Goal: Task Accomplishment & Management: Complete application form

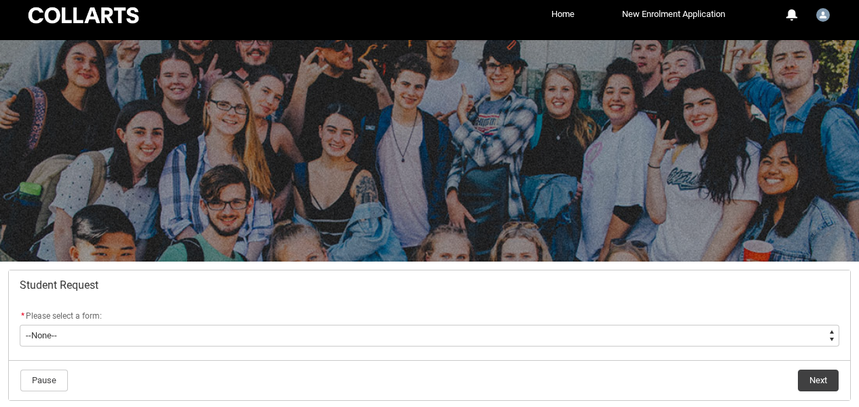
scroll to position [100, 0]
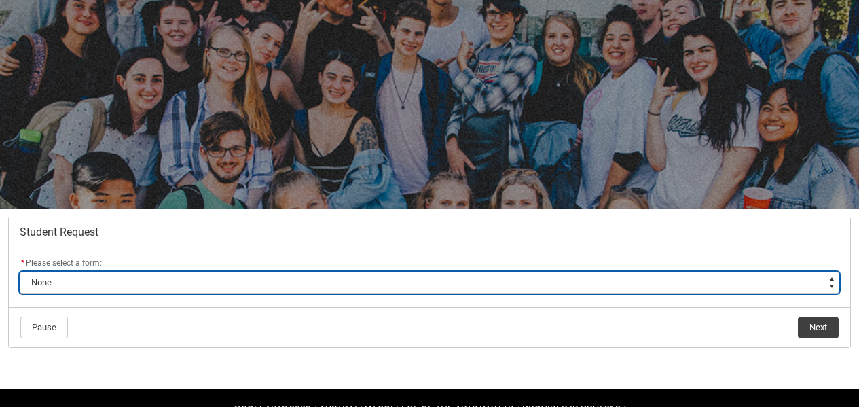
click at [101, 272] on select "--None-- Academic Transcript Application to Appeal Assignment Extension Change …" at bounding box center [430, 283] width 820 height 22
type lightning-select "Enrolment_Variation_Choice"
click at [20, 272] on select "--None-- Academic Transcript Application to Appeal Assignment Extension Change …" at bounding box center [430, 283] width 820 height 22
select select "Enrolment_Variation_Choice"
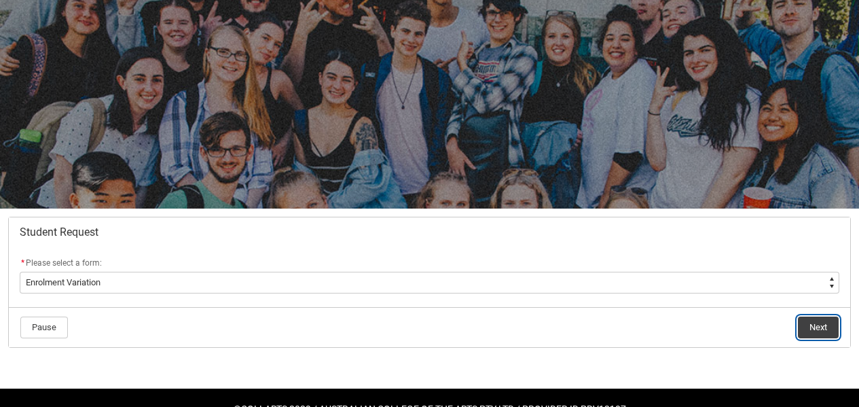
click at [801, 317] on button "Next" at bounding box center [818, 328] width 41 height 22
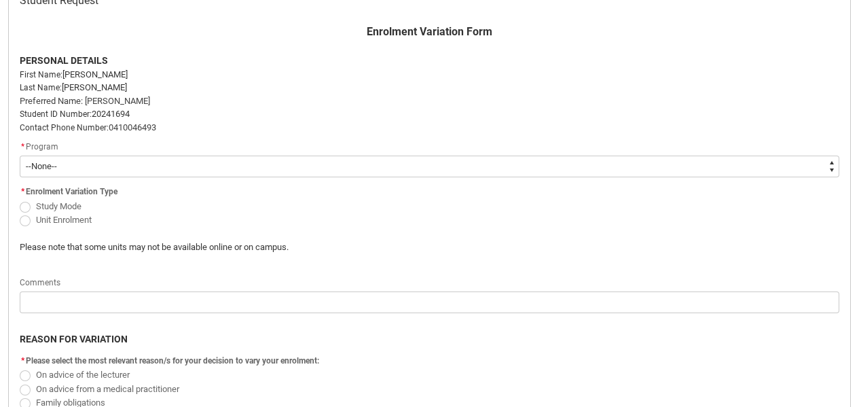
scroll to position [348, 0]
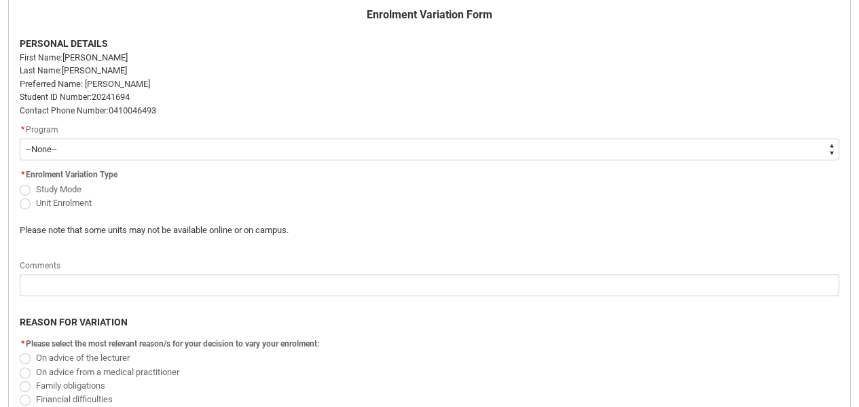
click at [29, 198] on span "Redu_Student_Request flow" at bounding box center [25, 203] width 11 height 11
click at [20, 195] on input "Unit Enrolment" at bounding box center [19, 195] width 1 height 1
radio input "true"
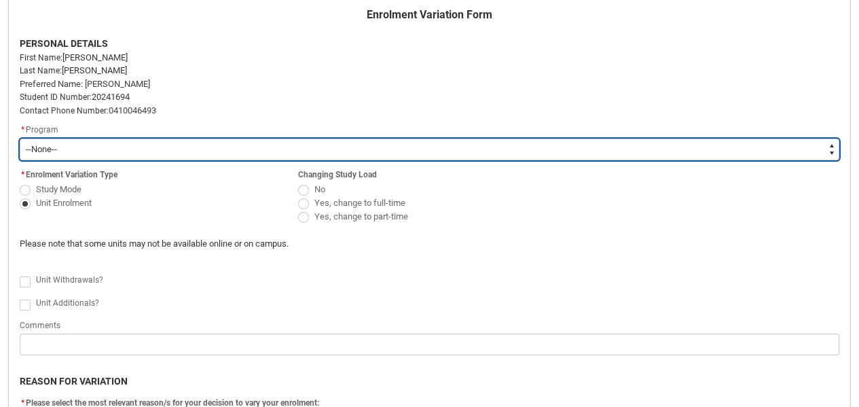
click at [66, 139] on select "--None-- Bachelor of Game Design" at bounding box center [430, 150] width 820 height 22
type lightning-select "recordPicklist_ProgramEnrollment.a0jOZ000003EX8tYAG"
click at [20, 139] on select "--None-- Bachelor of Game Design" at bounding box center [430, 150] width 820 height 22
select select "recordPicklist_ProgramEnrollment.a0jOZ000003EX8tYAG"
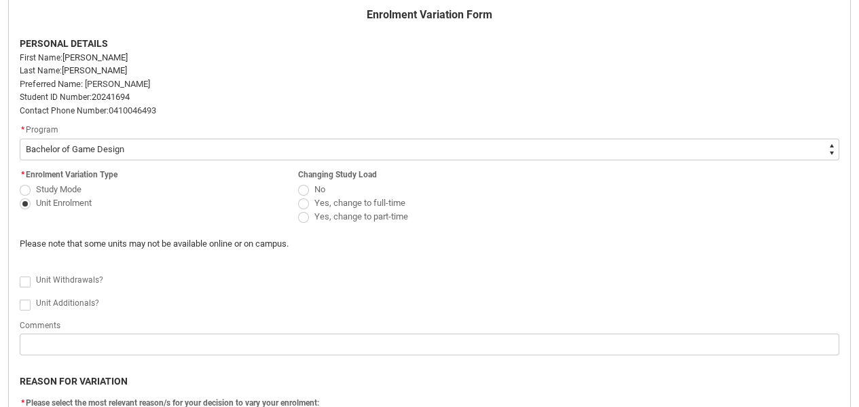
click at [88, 198] on div "* Enrolment Variation Type Study Mode Unit Enrolment Changing Study Load No Yes…" at bounding box center [430, 201] width 836 height 71
click at [305, 185] on span "Redu_Student_Request flow" at bounding box center [303, 190] width 11 height 11
click at [298, 181] on input "No" at bounding box center [298, 181] width 1 height 1
radio input "true"
click at [83, 237] on flowruntime-screen-field "Please note that some units may not be available online or on campus." at bounding box center [325, 246] width 627 height 19
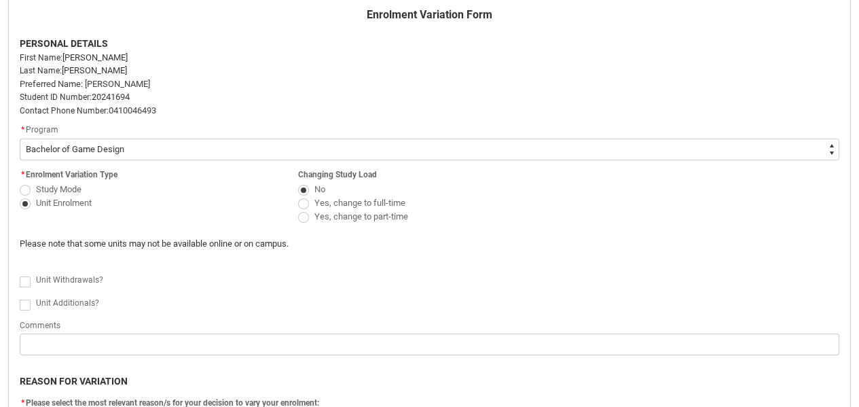
click at [51, 272] on lightning-formatted-rich-text "Unit Withdrawals?" at bounding box center [72, 278] width 73 height 12
checkbox input "true"
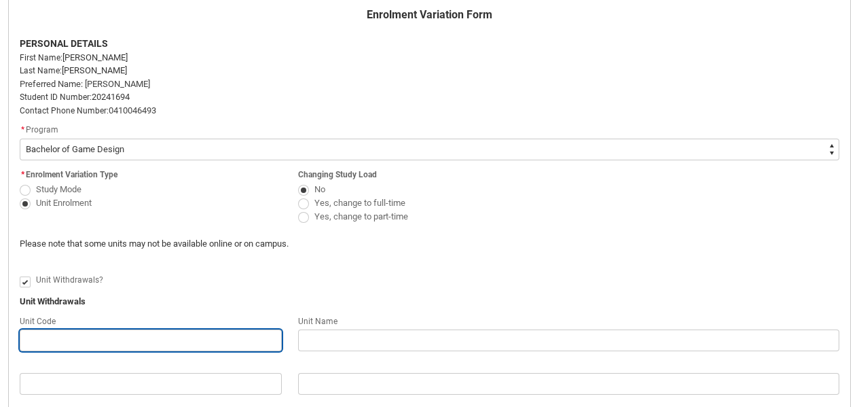
click at [64, 329] on input "Redu_Student_Request flow" at bounding box center [151, 340] width 262 height 22
paste input "GDSC2"
type lightning-primitive-input-simple "GDSC2"
type input "GDSC2"
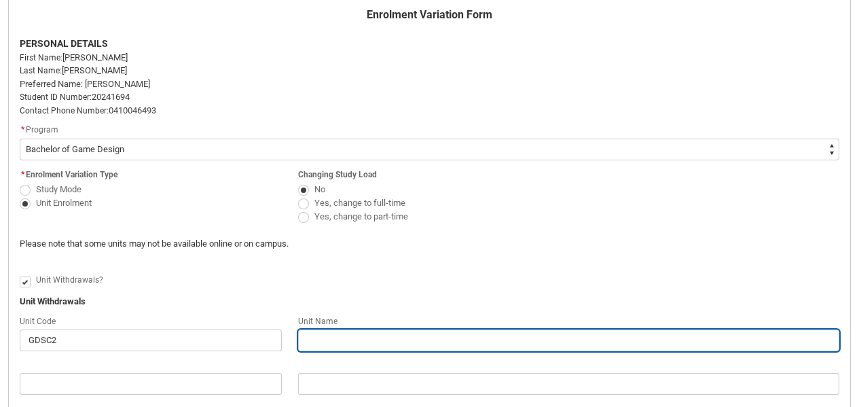
click at [355, 329] on input "Redu_Student_Request flow" at bounding box center [568, 340] width 541 height 22
type lightning-primitive-input-simple "C"
type input "C"
type lightning-primitive-input-simple "Cu"
type input "Cu"
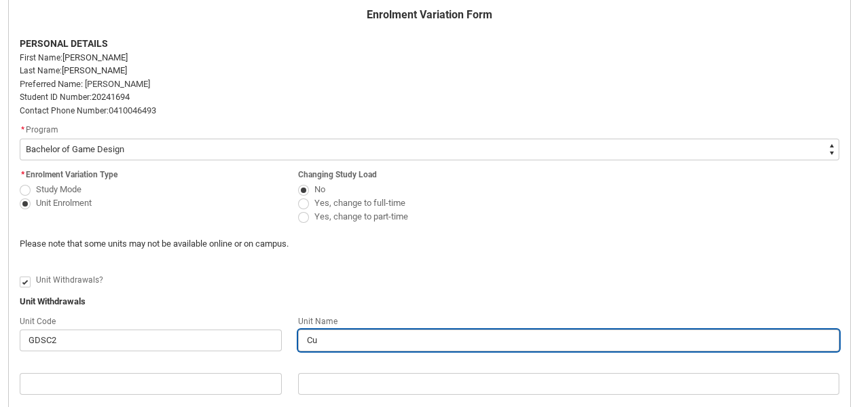
type lightning-primitive-input-simple "Cul"
type input "Cul"
type lightning-primitive-input-simple "Cult"
type input "Cult"
type lightning-primitive-input-simple "Cultu"
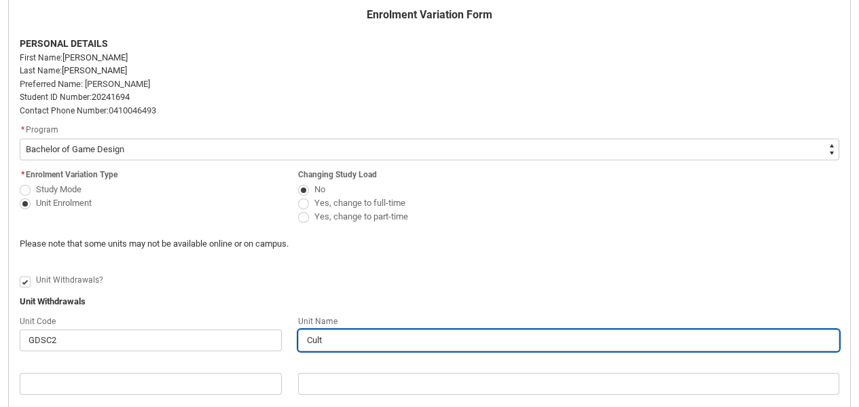
type input "Cultu"
type lightning-primitive-input-simple "Cultur"
type input "Cultur"
type lightning-primitive-input-simple "Culture"
type input "Culture"
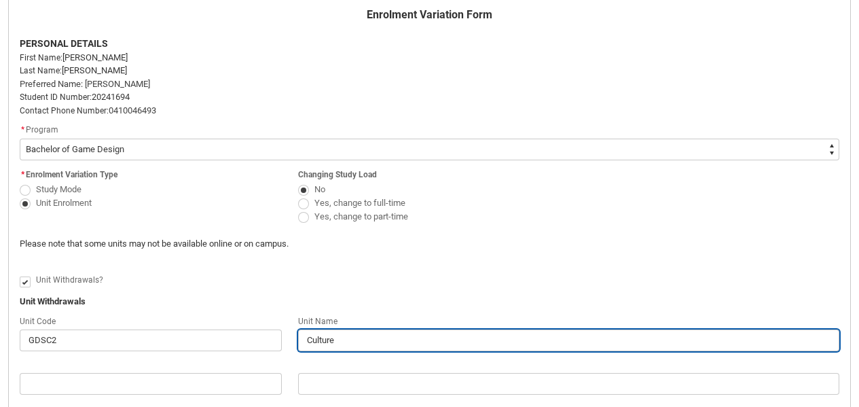
type lightning-primitive-input-simple "Cultures"
type input "Cultures"
type lightning-primitive-input-simple "Cultures"
type input "Cultures"
type lightning-primitive-input-simple "Cultures a"
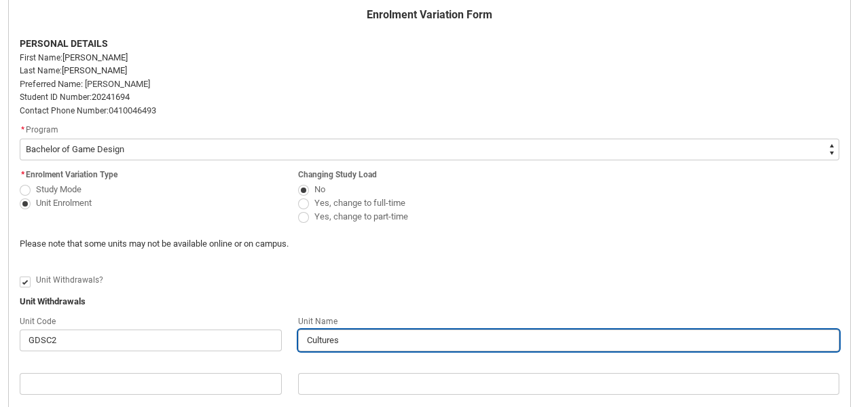
type input "Cultures a"
type lightning-primitive-input-simple "Cultures an"
type input "Cultures an"
type lightning-primitive-input-simple "Cultures and"
type input "Cultures and"
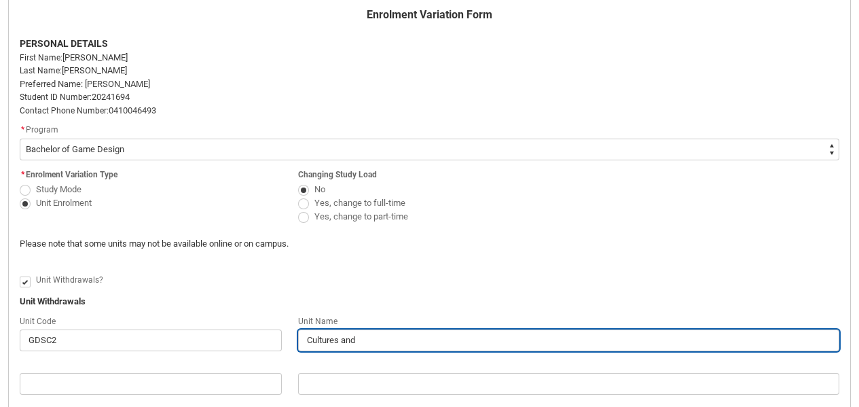
type lightning-primitive-input-simple "Cultures and"
type input "Cultures and"
type lightning-primitive-input-simple "Cultures and C"
type input "Cultures and C"
type lightning-primitive-input-simple "Cultures and Co"
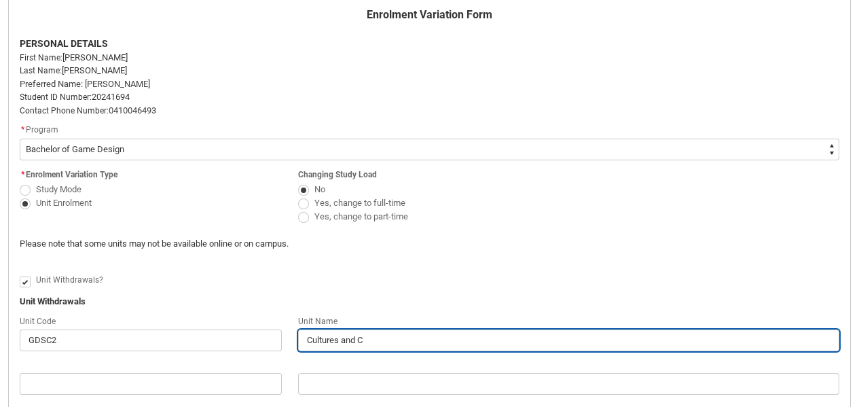
type input "Cultures and Co"
type lightning-primitive-input-simple "Cultures and Com"
type input "Cultures and Com"
type lightning-primitive-input-simple "Cultures and Comm"
type input "Cultures and Comm"
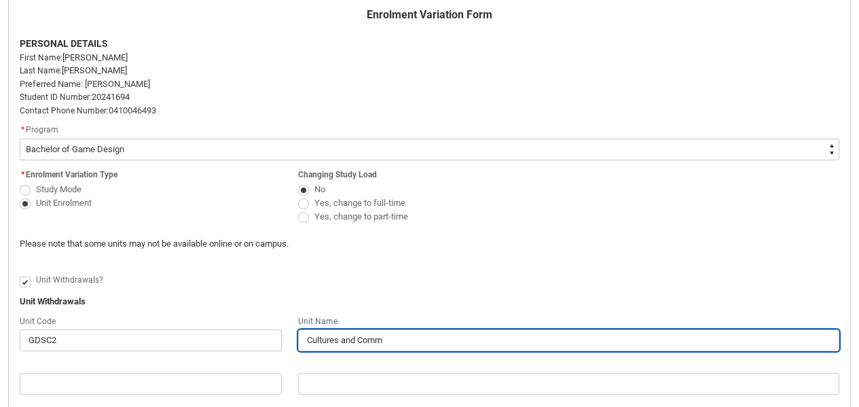
type lightning-primitive-input-simple "Cultures and Commu"
type input "Cultures and Commu"
type lightning-primitive-input-simple "Cultures and Commun"
type input "Cultures and Commun"
type lightning-primitive-input-simple "Cultures and Communi"
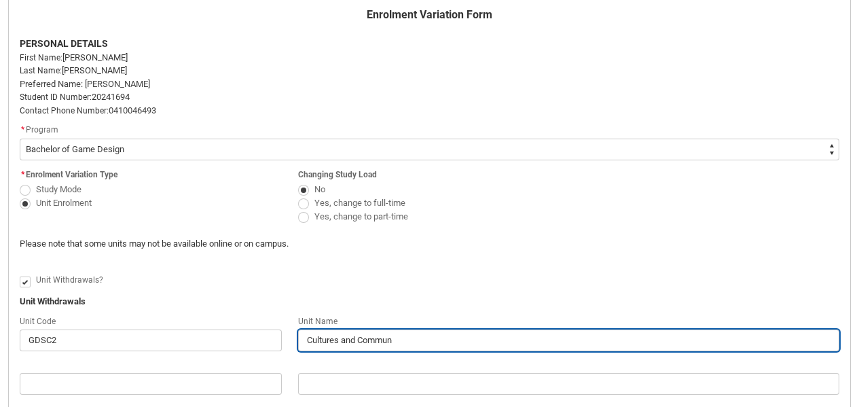
type input "Cultures and Communi"
type lightning-primitive-input-simple "Cultures and Communit"
type input "Cultures and Communit"
type lightning-primitive-input-simple "Cultures and Communiti"
type input "Cultures and Communiti"
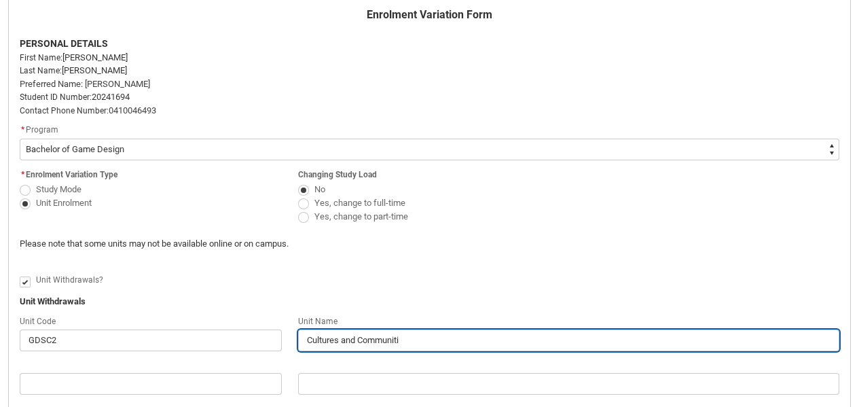
type lightning-primitive-input-simple "Cultures and Communitie"
type input "Cultures and Communitie"
type lightning-primitive-input-simple "Cultures and Communities"
type input "Cultures and Communities"
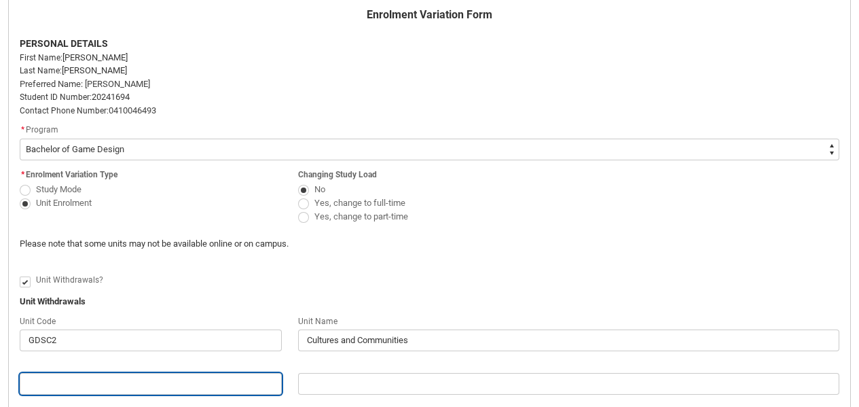
click at [164, 373] on input "Redu_Student_Request flow" at bounding box center [151, 384] width 262 height 22
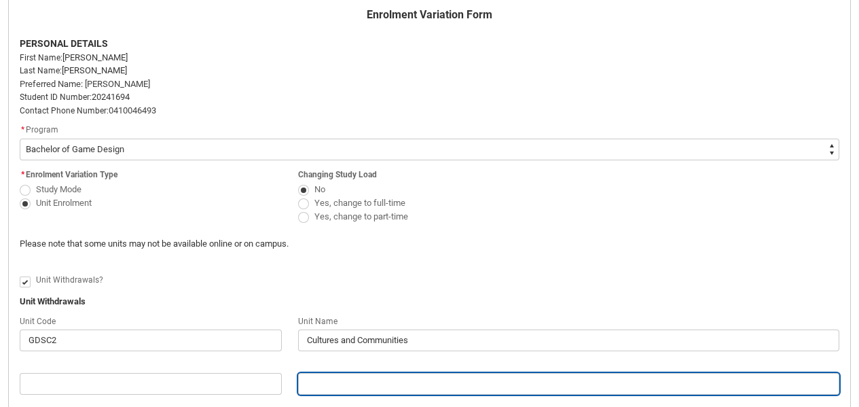
click at [360, 373] on input "Redu_Student_Request flow" at bounding box center [568, 384] width 541 height 22
type lightning-primitive-input-simple "C"
type input "C"
type lightning-primitive-input-simple "Cr"
type input "Cr"
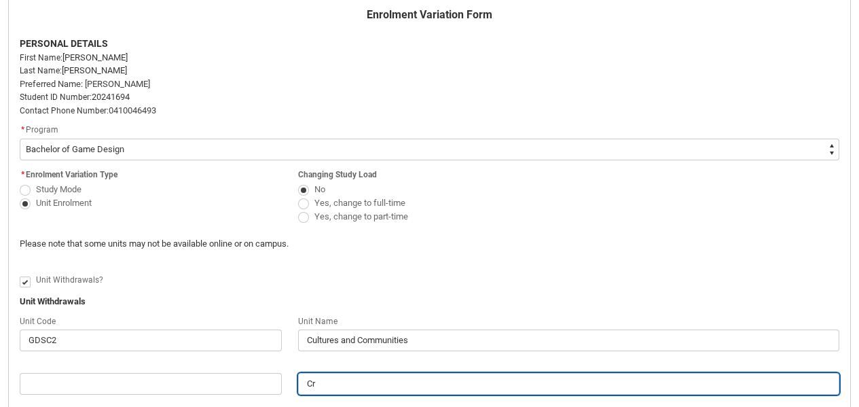
type lightning-primitive-input-simple "Cre"
type input "Cre"
type lightning-primitive-input-simple "Crea"
type input "Crea"
type lightning-primitive-input-simple "Creat"
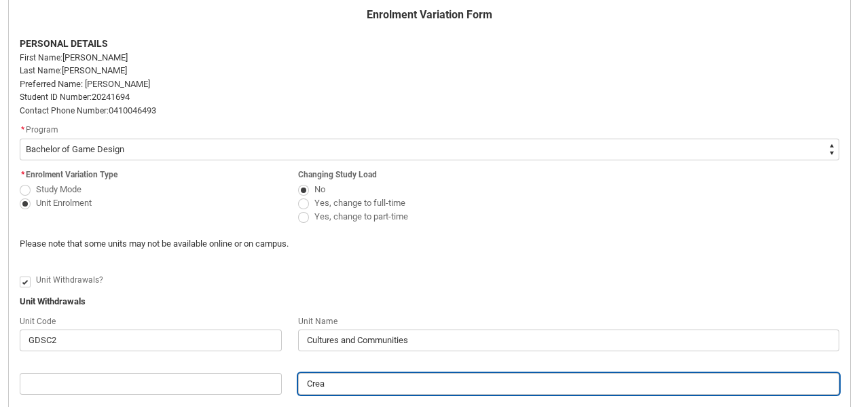
type input "Creat"
type lightning-primitive-input-simple "Creati"
type input "Creati"
type lightning-primitive-input-simple "Creativ"
type input "Creativ"
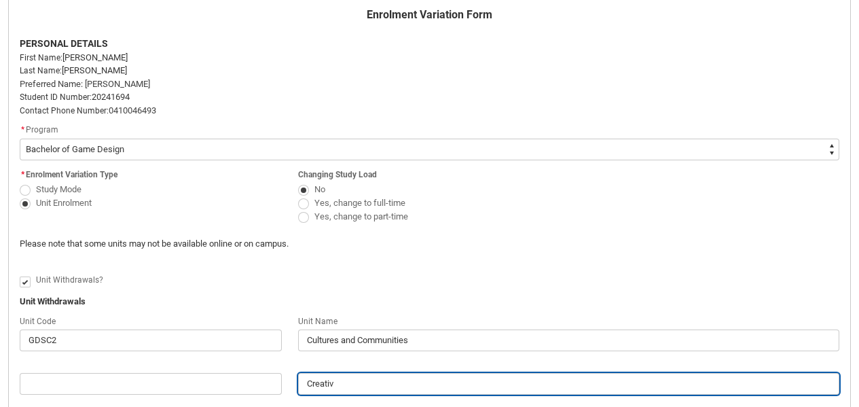
type lightning-primitive-input-simple "Creative"
type input "Creative"
type lightning-primitive-input-simple "Creative"
type input "Creative"
type lightning-primitive-input-simple "Creative F"
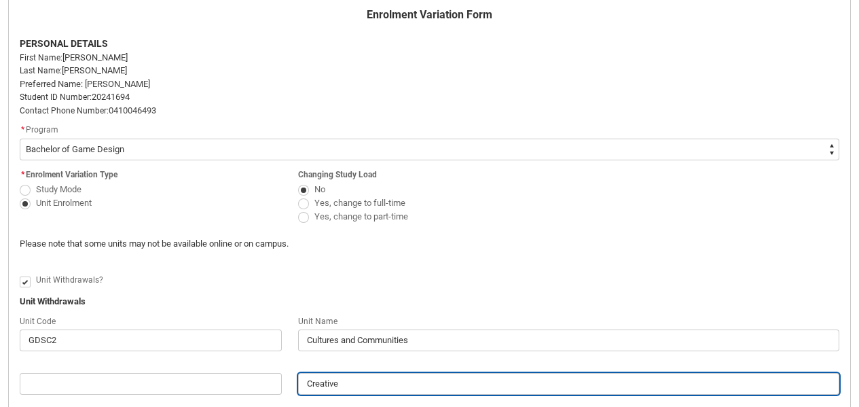
type input "Creative F"
type lightning-primitive-input-simple "Creative Fo"
type input "Creative Fo"
type lightning-primitive-input-simple "Creative Fou"
type input "Creative Fou"
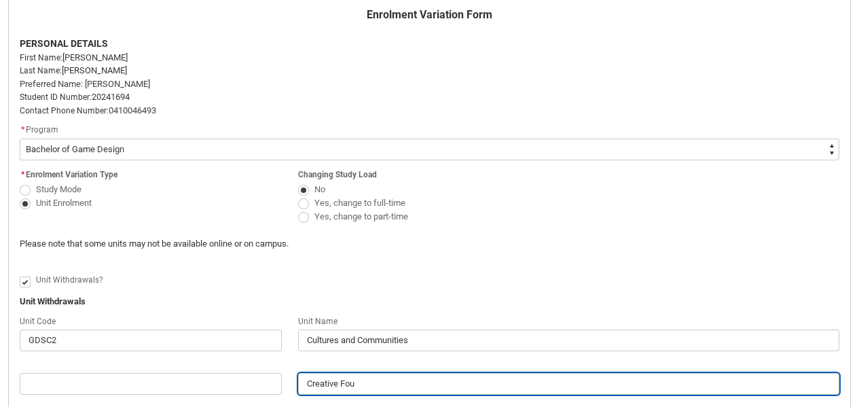
type lightning-primitive-input-simple "Creative Foun"
type input "Creative Foun"
type lightning-primitive-input-simple "Creative Found"
type input "Creative Found"
type lightning-primitive-input-simple "Creative Founda"
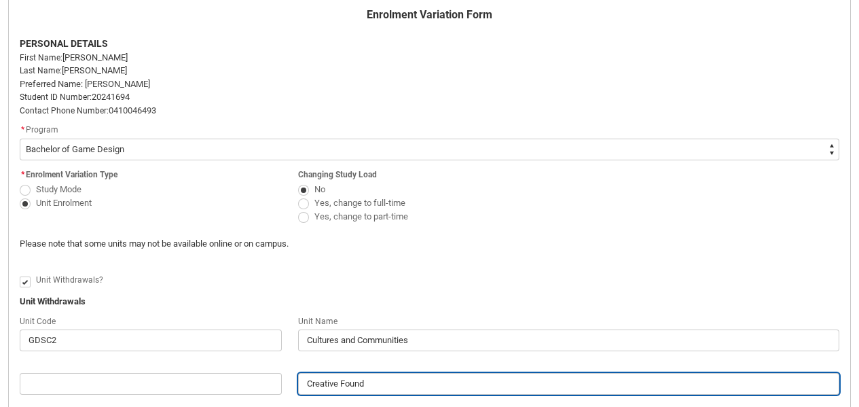
type input "Creative Founda"
type lightning-primitive-input-simple "Creative Foundat"
type input "Creative Foundat"
type lightning-primitive-input-simple "Creative Foundati"
type input "Creative Foundati"
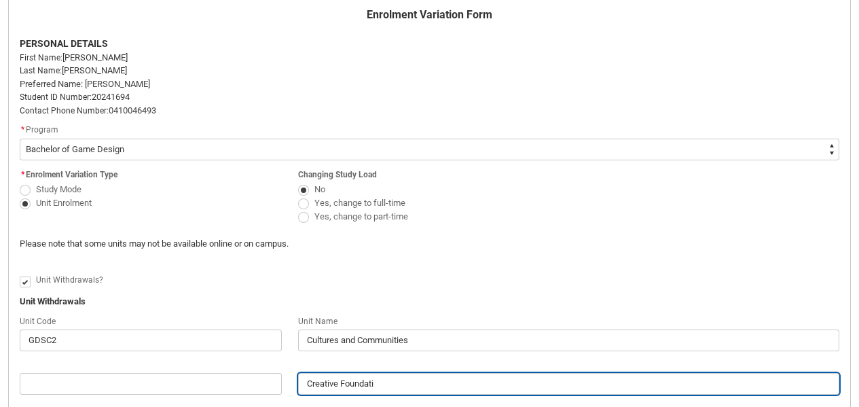
type lightning-primitive-input-simple "Creative Foundatio"
type input "Creative Foundatio"
type lightning-primitive-input-simple "Creative Foundation"
type input "Creative Foundation"
type lightning-primitive-input-simple "Creative Foundations"
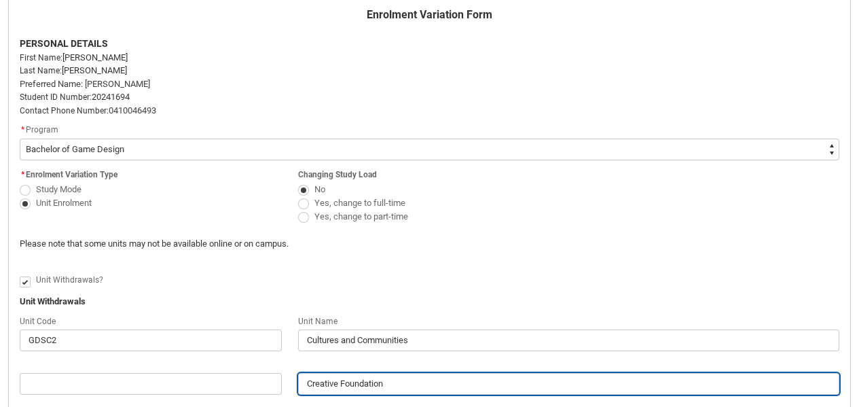
type input "Creative Foundations"
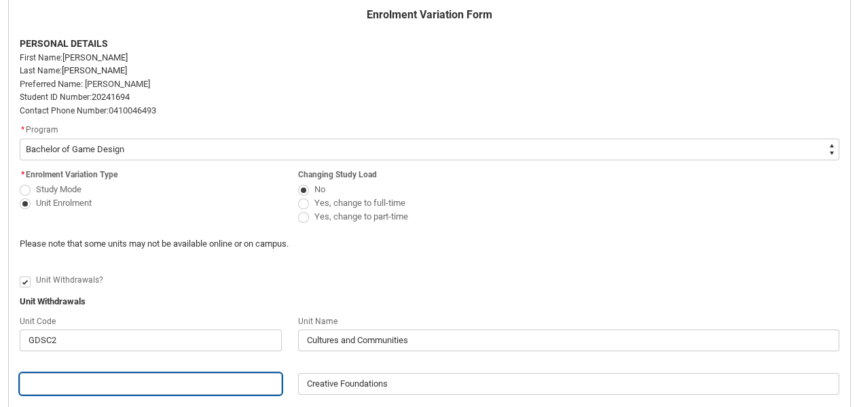
click at [123, 373] on input "Redu_Student_Request flow" at bounding box center [151, 384] width 262 height 22
paste input "CRFIFOS"
type lightning-primitive-input-simple "CRFIFOS"
type input "CRFIFOS"
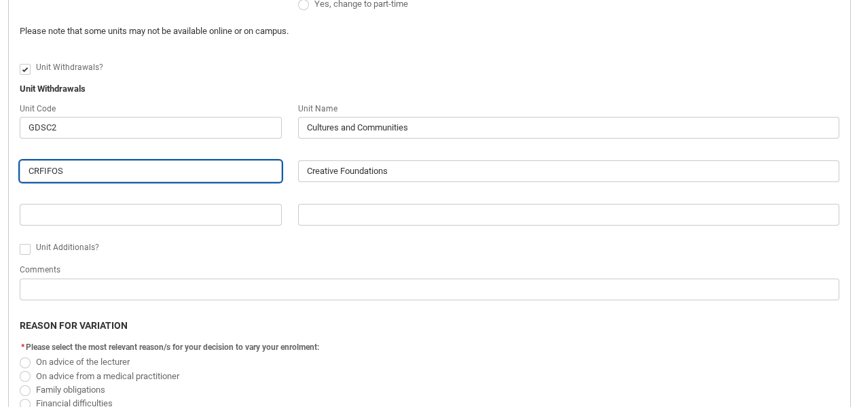
scroll to position [620, 0]
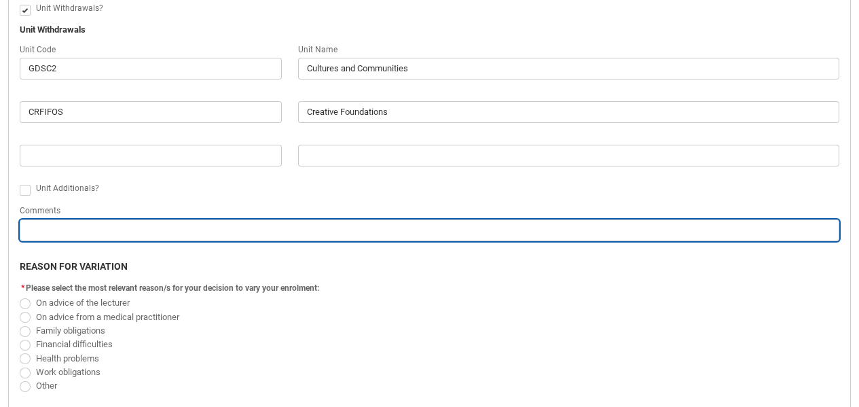
click at [126, 219] on input "Redu_Student_Request flow" at bounding box center [430, 230] width 820 height 22
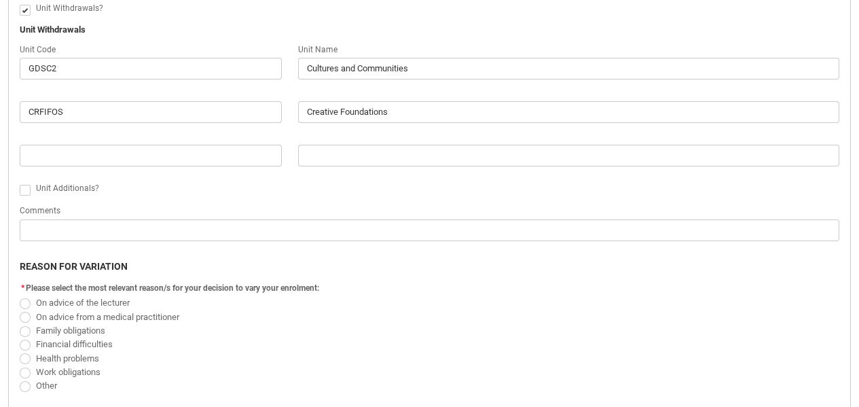
click at [25, 353] on span "Redu_Student_Request flow" at bounding box center [25, 358] width 11 height 11
click at [20, 351] on input "Health problems" at bounding box center [19, 351] width 1 height 1
radio input "true"
click at [155, 398] on p "Redu_Student_Request flow" at bounding box center [430, 405] width 820 height 14
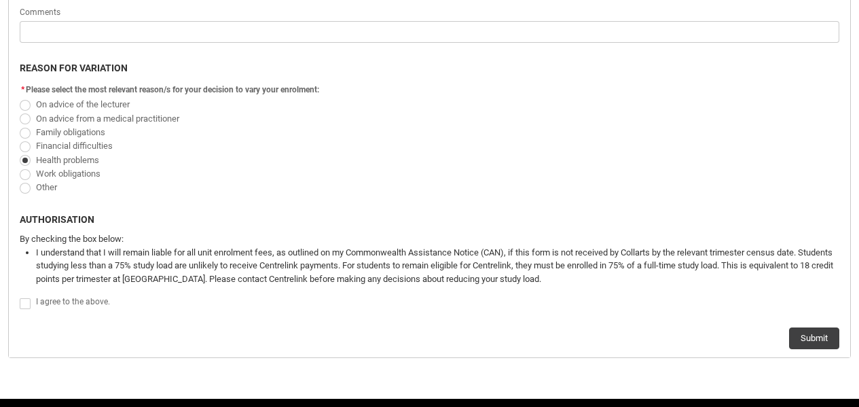
scroll to position [824, 0]
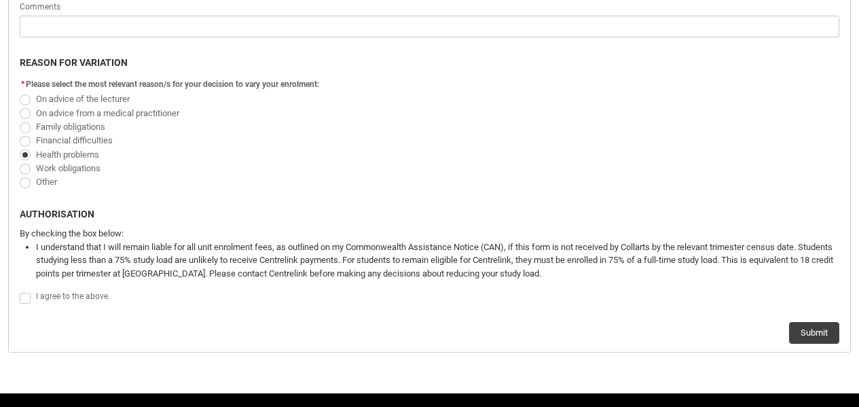
click at [24, 293] on span "Redu_Student_Request flow" at bounding box center [25, 298] width 11 height 11
click at [20, 290] on input "Redu_Student_Request flow" at bounding box center [19, 290] width 1 height 1
type lightning-input "true"
checkbox input "true"
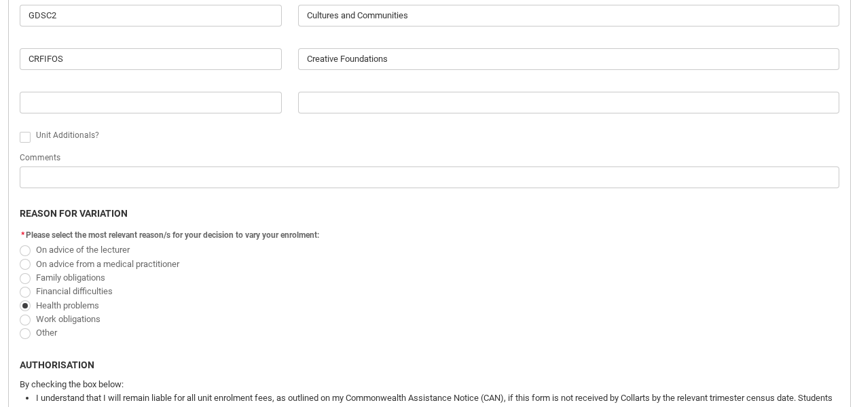
scroll to position [829, 0]
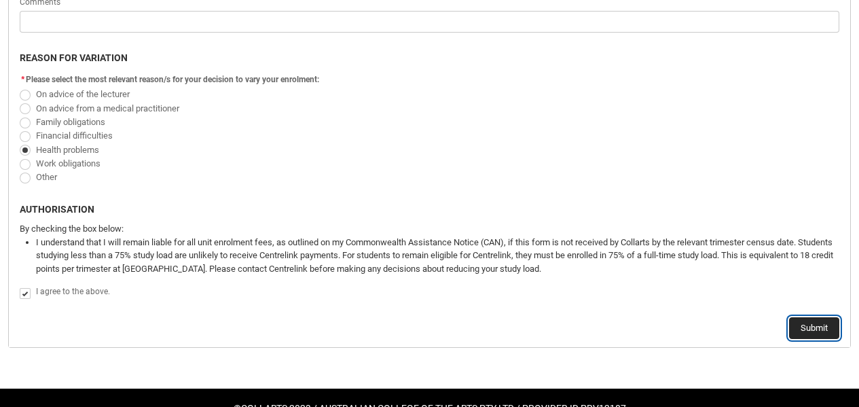
click at [819, 317] on button "Submit" at bounding box center [814, 328] width 50 height 22
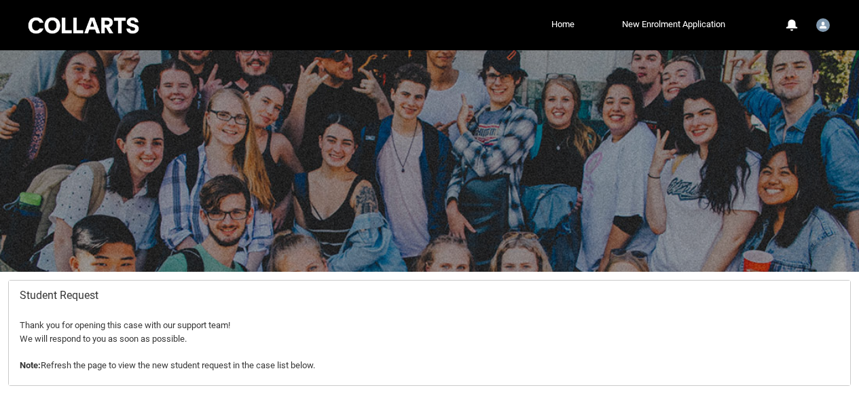
scroll to position [0, 0]
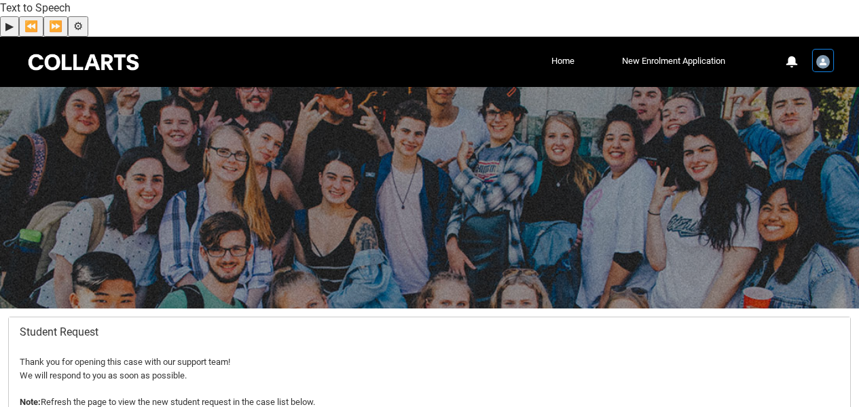
click at [831, 50] on div "User Profile Student.klaurit.20241694" at bounding box center [823, 60] width 19 height 20
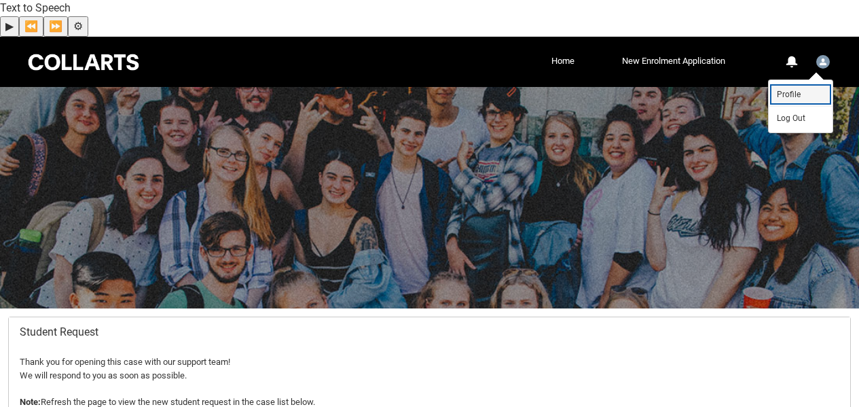
click at [808, 83] on link "Profile" at bounding box center [801, 94] width 64 height 23
click at [808, 87] on div at bounding box center [429, 197] width 859 height 221
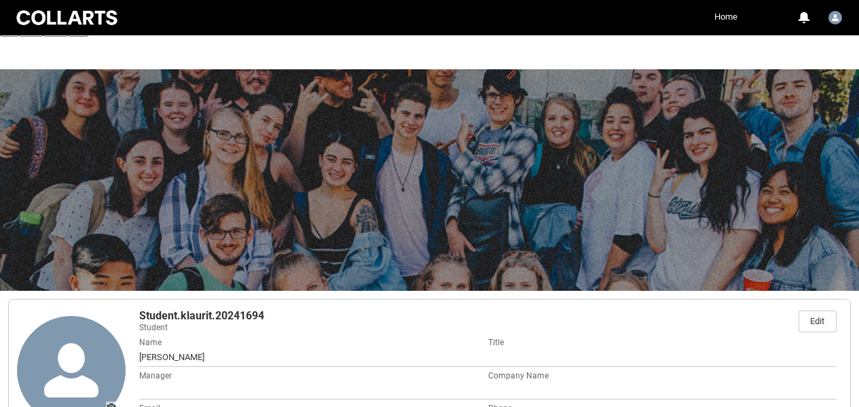
click at [723, 14] on link "Home" at bounding box center [726, 17] width 30 height 20
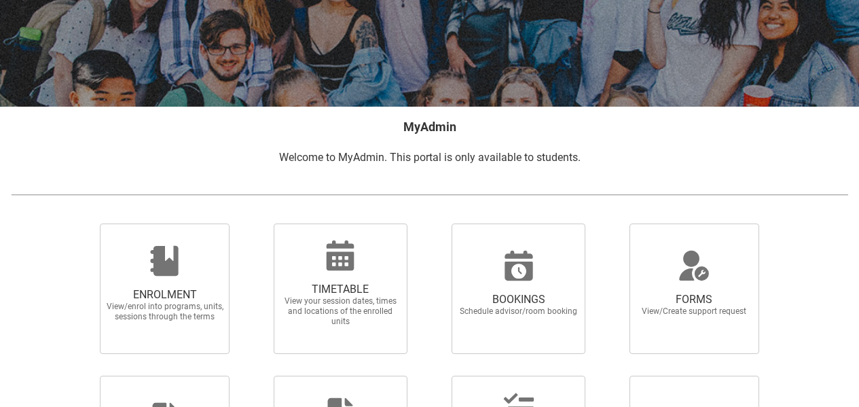
scroll to position [204, 0]
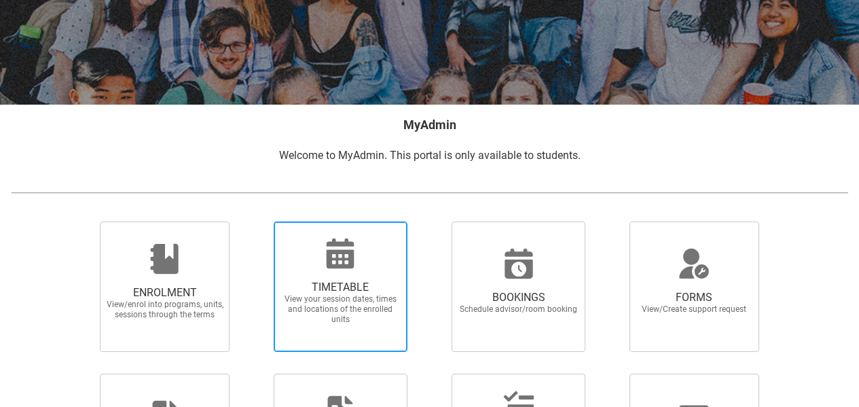
click at [353, 281] on span "TIMETABLE" at bounding box center [341, 288] width 120 height 14
click at [257, 221] on input "TIMETABLE View your session dates, times and locations of the enrolled units" at bounding box center [256, 221] width 1 height 1
radio input "true"
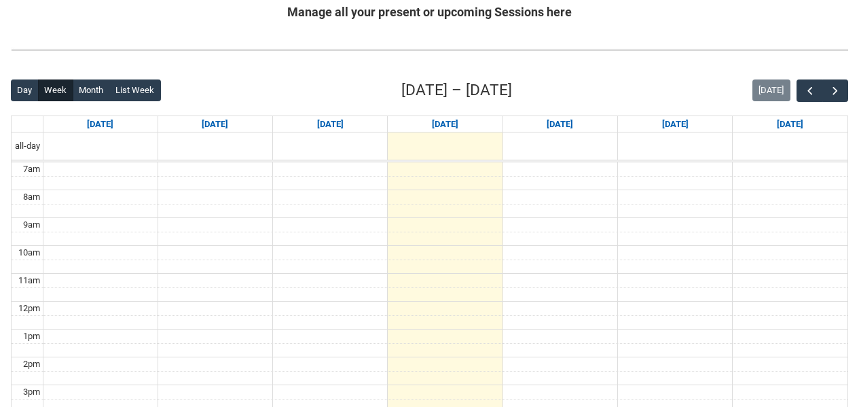
scroll to position [347, 0]
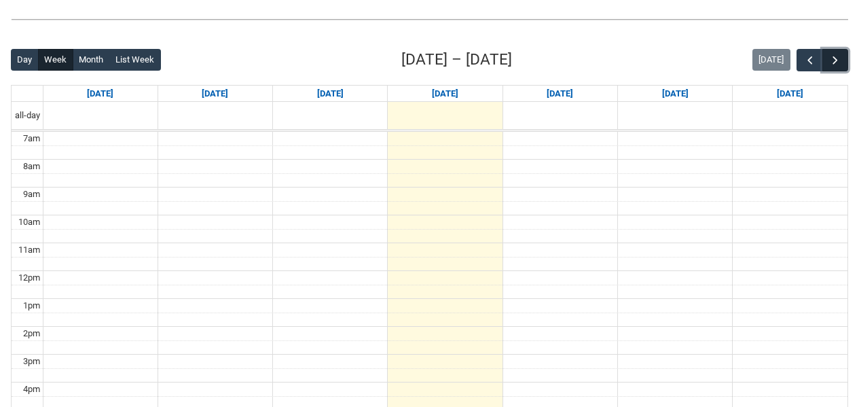
click at [836, 54] on span "button" at bounding box center [836, 61] width 14 height 14
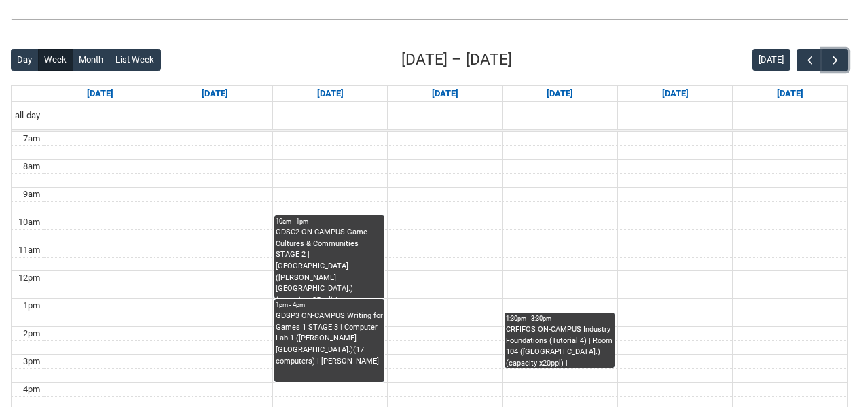
click at [533, 324] on div "CRFIFOS ON-CAMPUS Industry Foundations (Tutorial 4) | Room 104 (Wellington St.)…" at bounding box center [559, 345] width 107 height 43
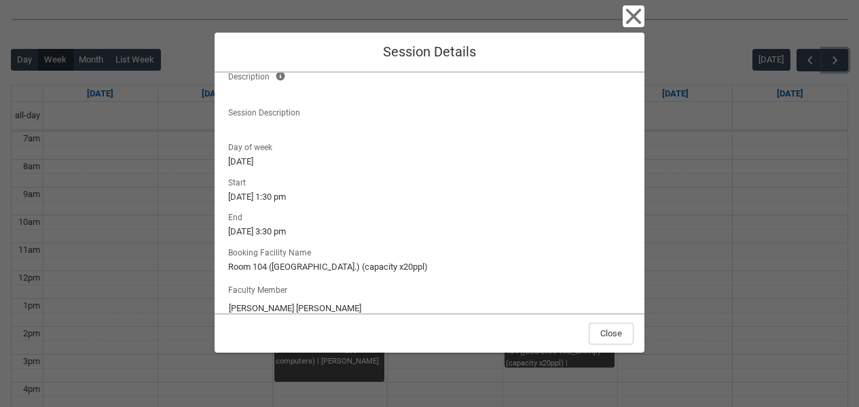
scroll to position [142, 0]
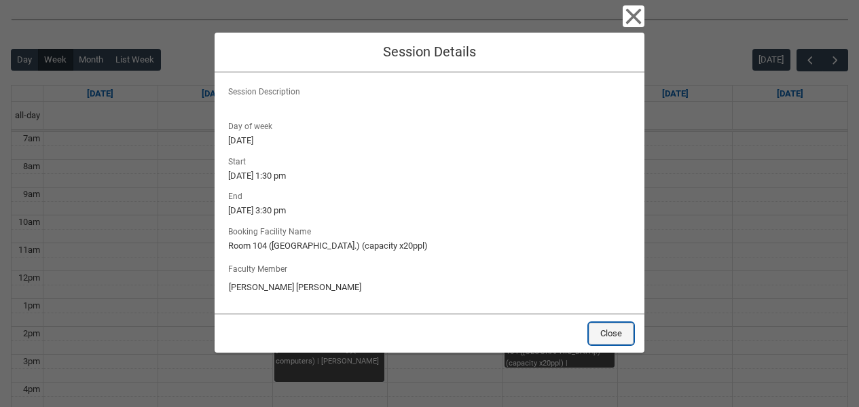
click at [609, 334] on button "Close" at bounding box center [611, 334] width 45 height 22
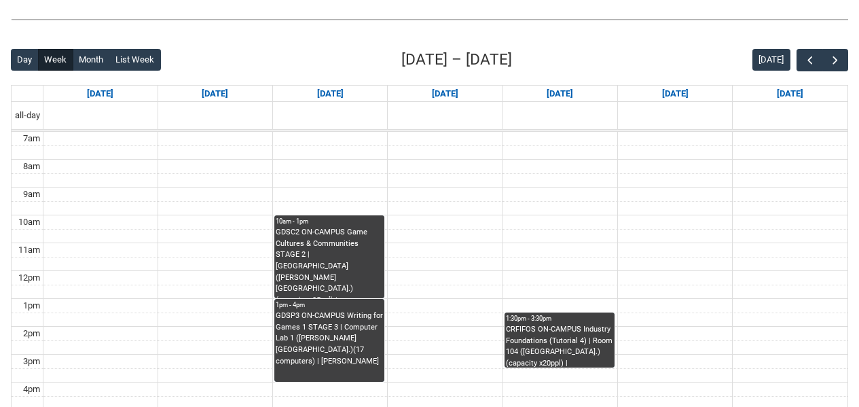
scroll to position [279, 0]
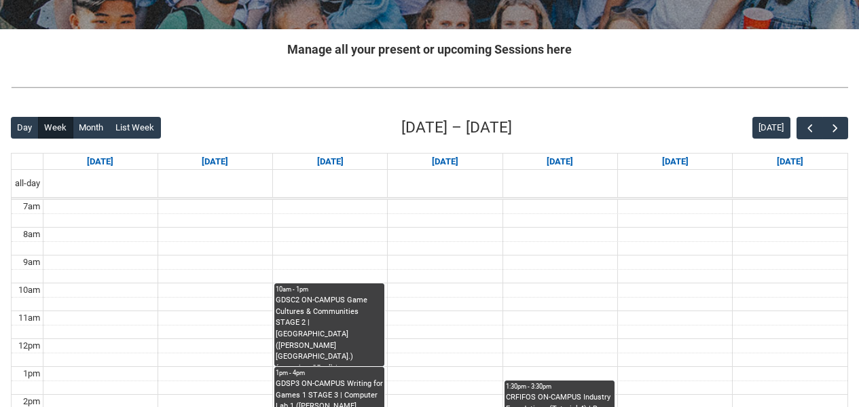
click at [478, 311] on td at bounding box center [445, 318] width 805 height 14
